Goal: Task Accomplishment & Management: Complete application form

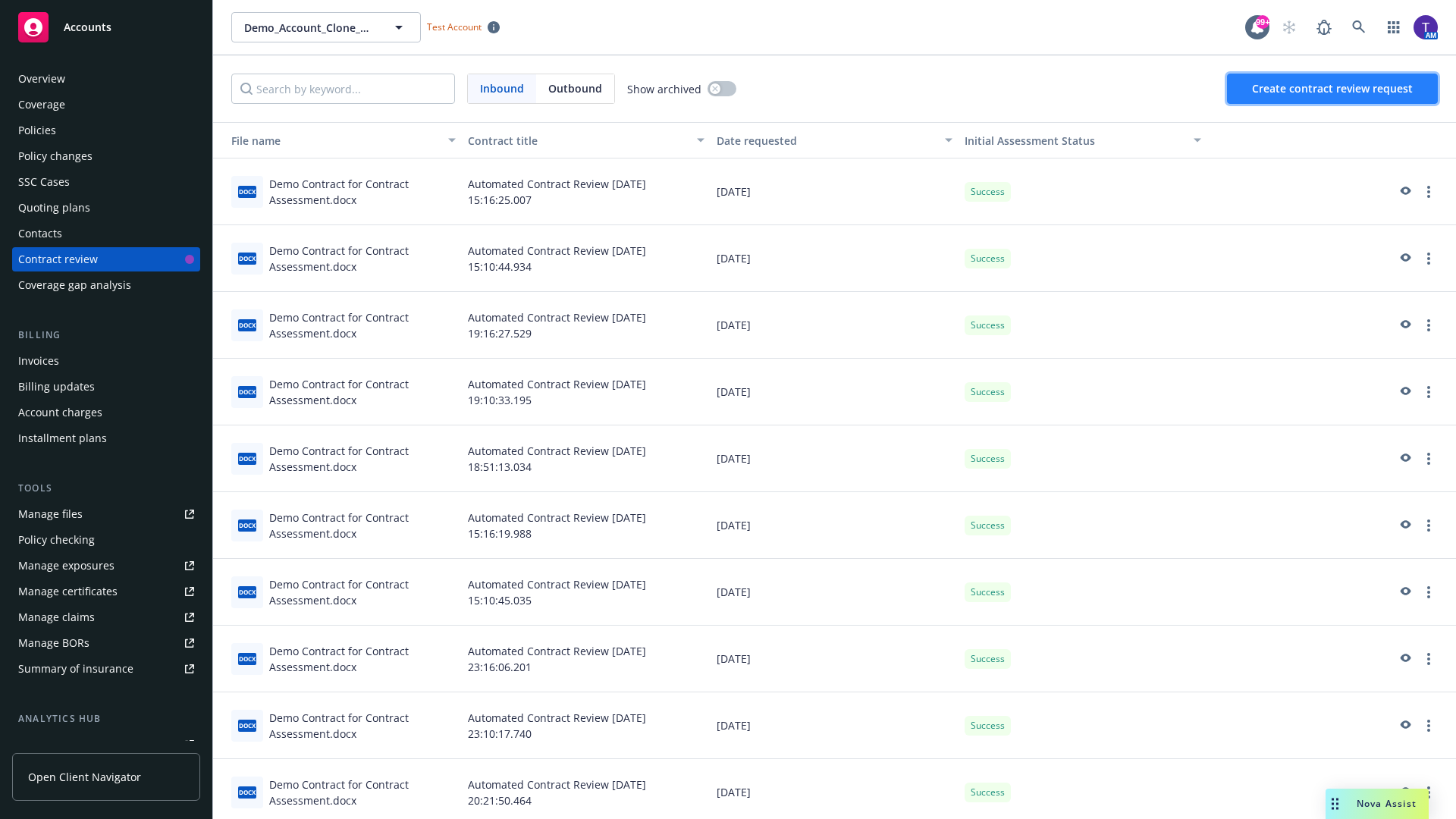
click at [1333, 89] on span "Create contract review request" at bounding box center [1333, 88] width 161 height 14
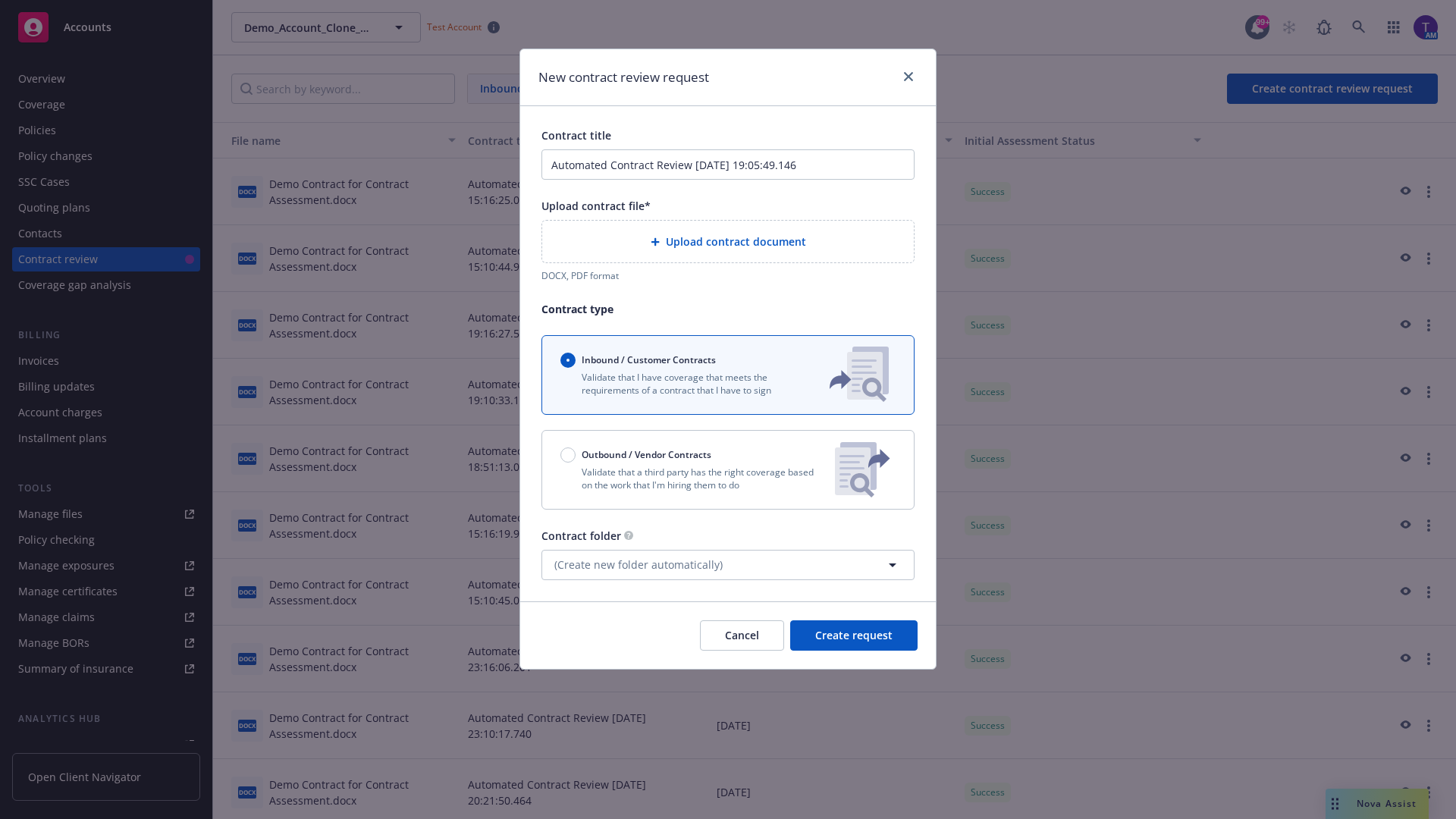
type input "Automated Contract Review [DATE] 19:05:49.146"
click at [728, 469] on p "Validate that a third party has the right coverage based on the work that I'm h…" at bounding box center [691, 478] width 263 height 26
radio input "false"
radio input "true"
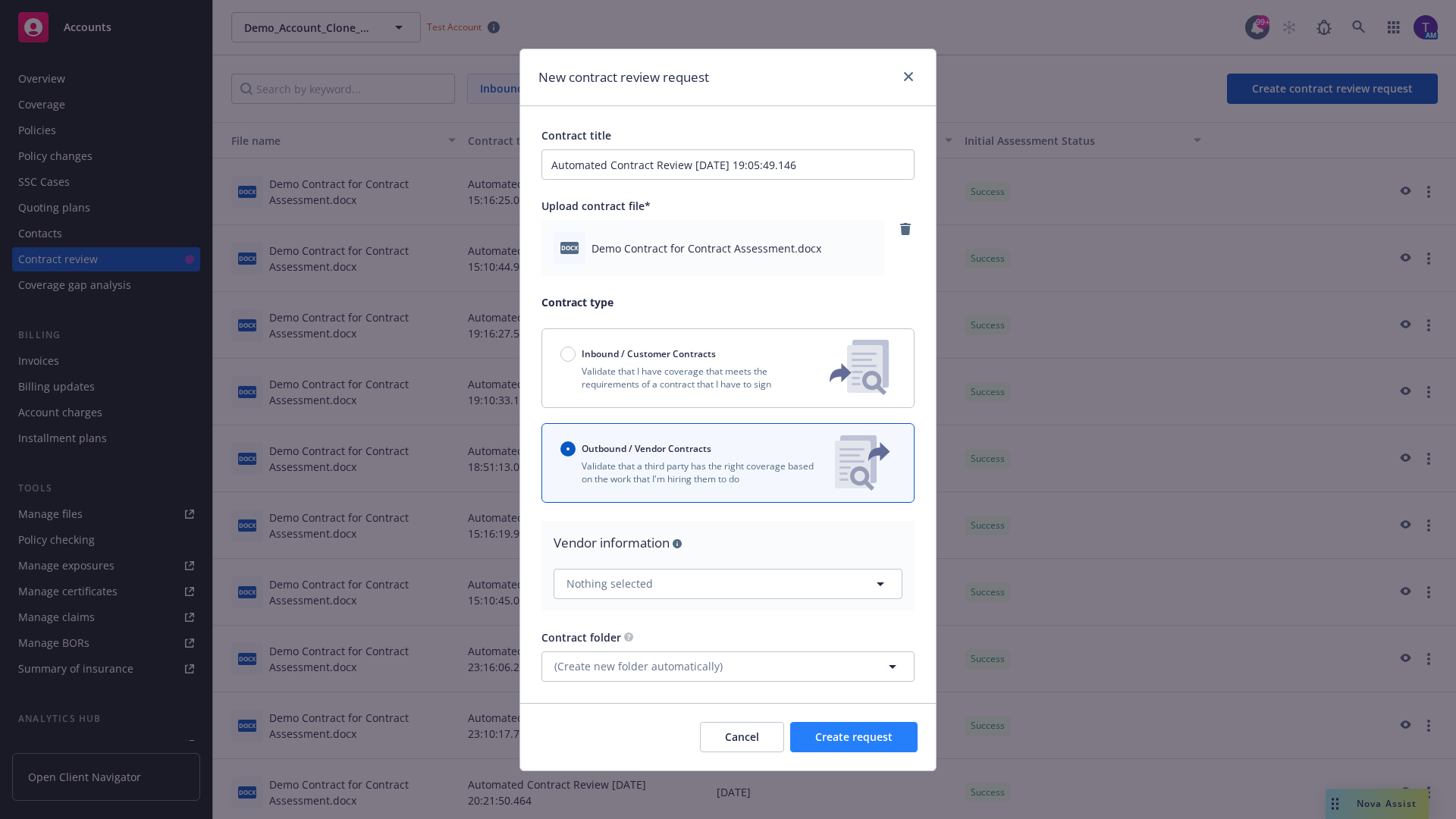
click at [854, 736] on span "Create request" at bounding box center [853, 736] width 77 height 14
